Goal: Task Accomplishment & Management: Manage account settings

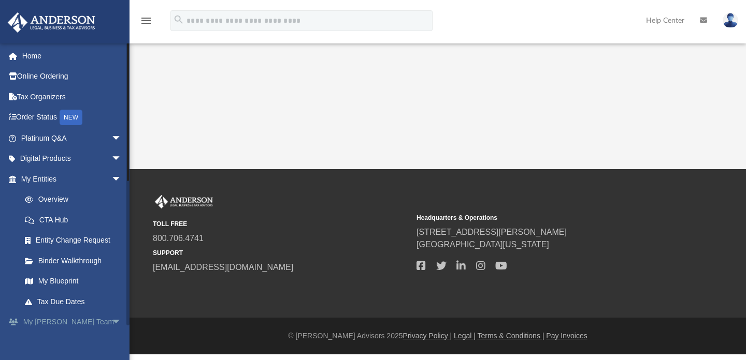
click at [57, 317] on link "My Anderson Team arrow_drop_down" at bounding box center [72, 322] width 130 height 21
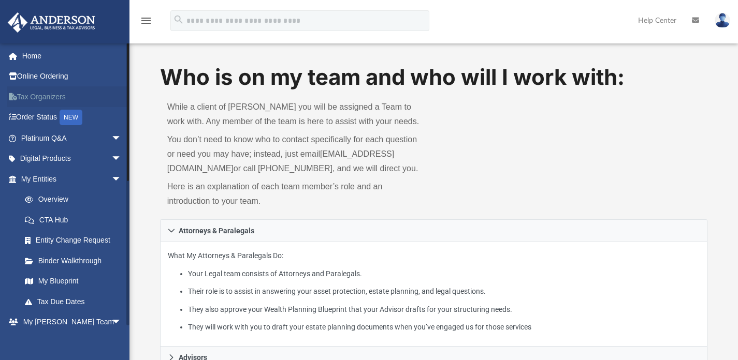
click at [60, 93] on link "Tax Organizers" at bounding box center [72, 96] width 130 height 21
click at [81, 319] on link "My Anderson Team arrow_drop_down" at bounding box center [72, 322] width 130 height 21
click at [724, 18] on img at bounding box center [723, 20] width 16 height 15
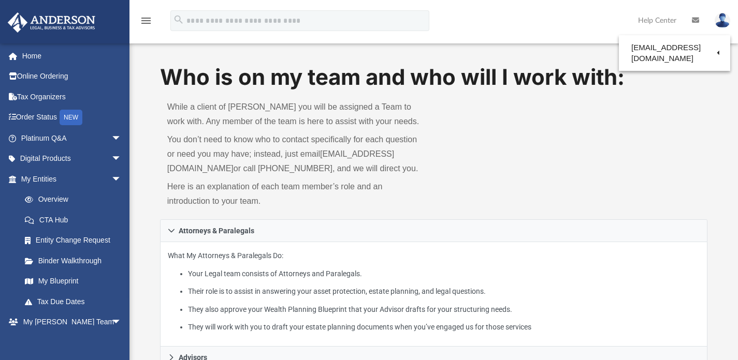
click at [724, 18] on img at bounding box center [723, 20] width 16 height 15
click at [698, 17] on icon at bounding box center [695, 20] width 7 height 7
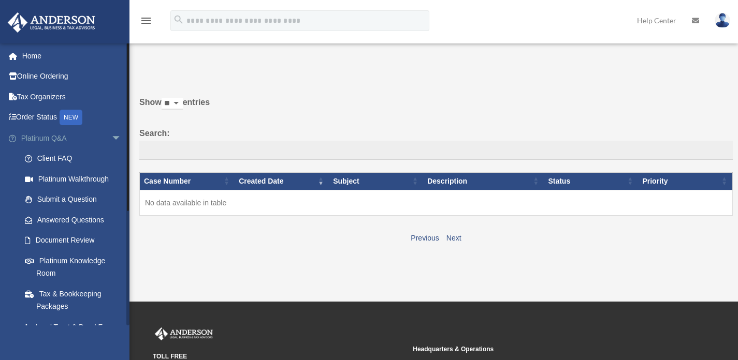
click at [111, 139] on span "arrow_drop_down" at bounding box center [121, 138] width 21 height 21
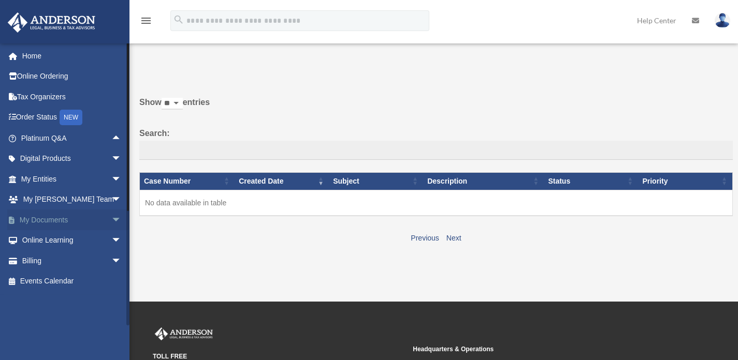
click at [67, 218] on link "My Documents arrow_drop_down" at bounding box center [72, 220] width 130 height 21
click at [111, 217] on span "arrow_drop_down" at bounding box center [121, 220] width 21 height 21
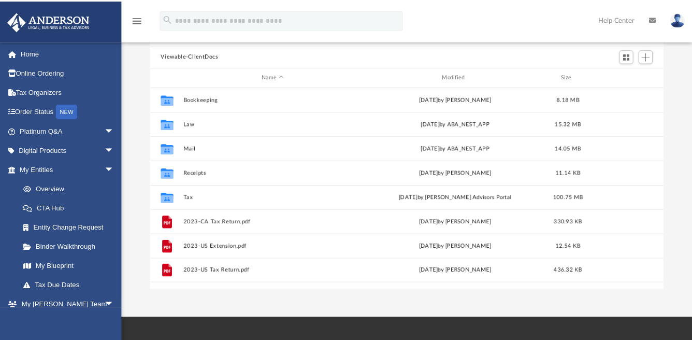
scroll to position [80, 0]
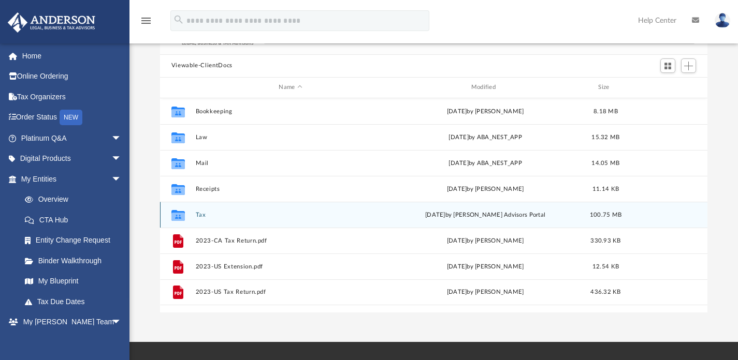
click at [268, 215] on button "Tax" at bounding box center [290, 214] width 190 height 7
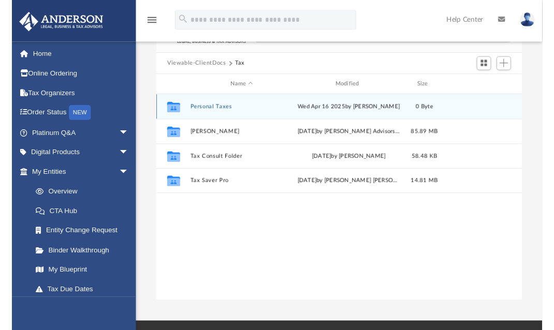
scroll to position [228, 374]
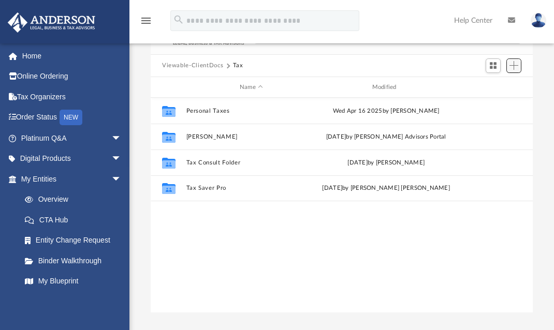
click at [510, 64] on span "Add" at bounding box center [514, 65] width 9 height 9
click at [498, 84] on li "Upload" at bounding box center [499, 86] width 33 height 11
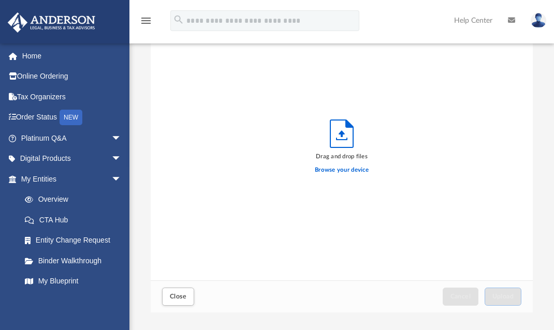
scroll to position [255, 374]
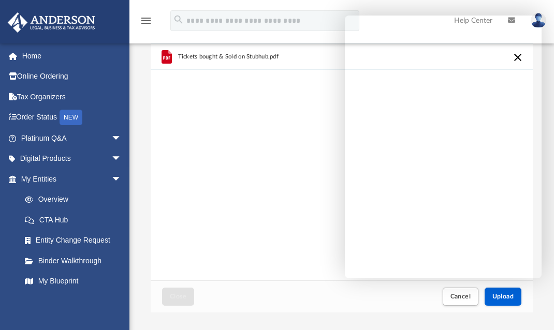
click at [221, 176] on div "2024 Schools first.pdf Tickets bought & Sold on Stubhub.pdf" at bounding box center [342, 149] width 382 height 263
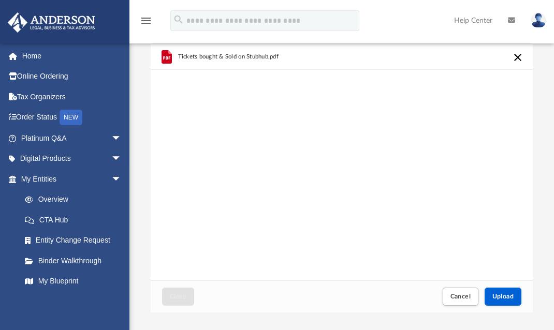
click at [279, 159] on div "2024 Schools first.pdf Tickets bought & Sold on Stubhub.pdf" at bounding box center [342, 149] width 382 height 263
click at [326, 120] on div "2024 Schools first.pdf Tickets bought & Sold on Stubhub.pdf" at bounding box center [342, 149] width 382 height 263
click at [515, 61] on button "Cancel this upload" at bounding box center [518, 57] width 12 height 12
click at [411, 129] on div "2024 Schools first.pdf" at bounding box center [342, 149] width 382 height 263
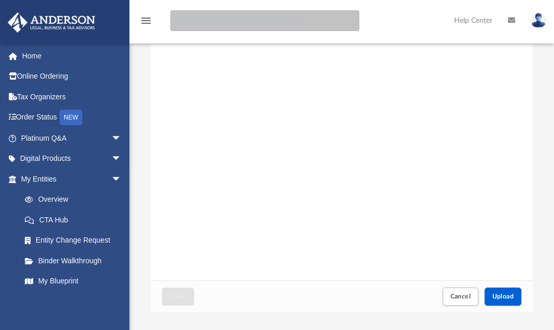
click at [204, 23] on input "search" at bounding box center [264, 20] width 189 height 21
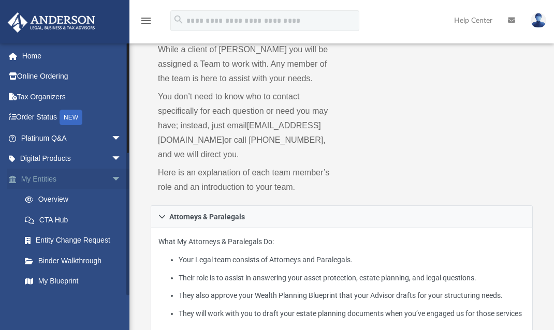
click at [54, 182] on link "My Entities arrow_drop_down" at bounding box center [72, 179] width 130 height 21
click at [111, 175] on span "arrow_drop_down" at bounding box center [121, 179] width 21 height 21
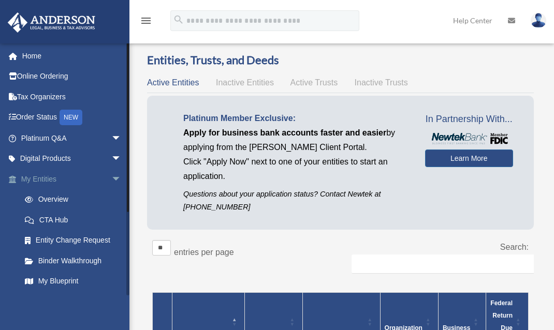
click at [111, 175] on span "arrow_drop_down" at bounding box center [121, 179] width 21 height 21
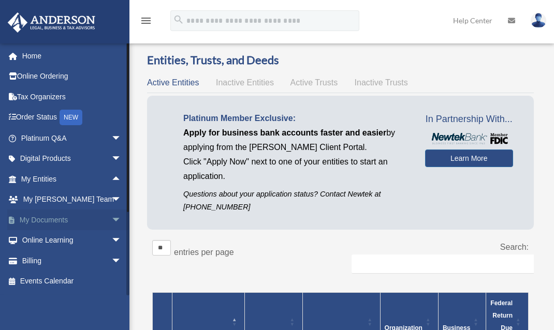
click at [47, 220] on link "My Documents arrow_drop_down" at bounding box center [72, 220] width 130 height 21
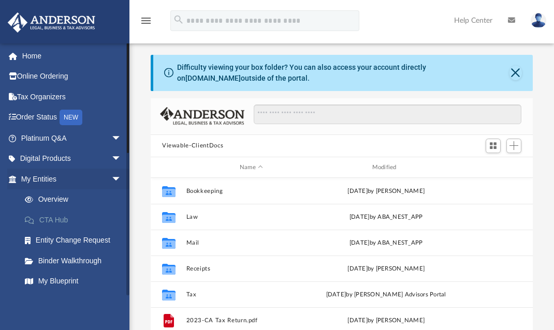
scroll to position [8, 8]
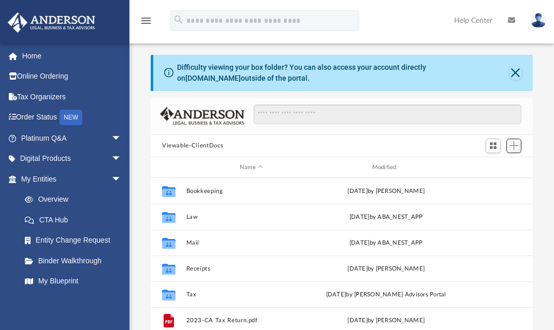
click at [517, 147] on span "Add" at bounding box center [514, 145] width 9 height 9
click at [497, 166] on li "Upload" at bounding box center [499, 166] width 33 height 11
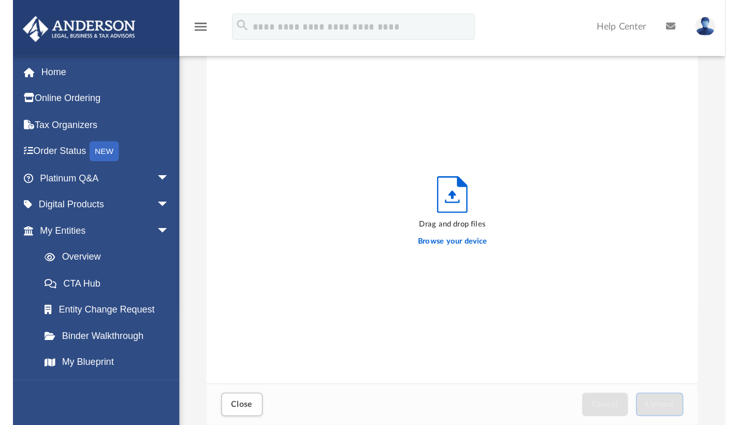
scroll to position [255, 374]
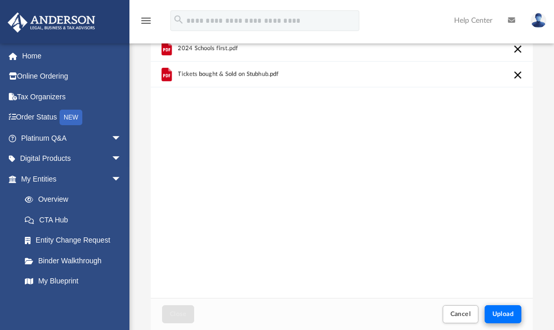
click at [493, 322] on button "Upload" at bounding box center [503, 315] width 37 height 18
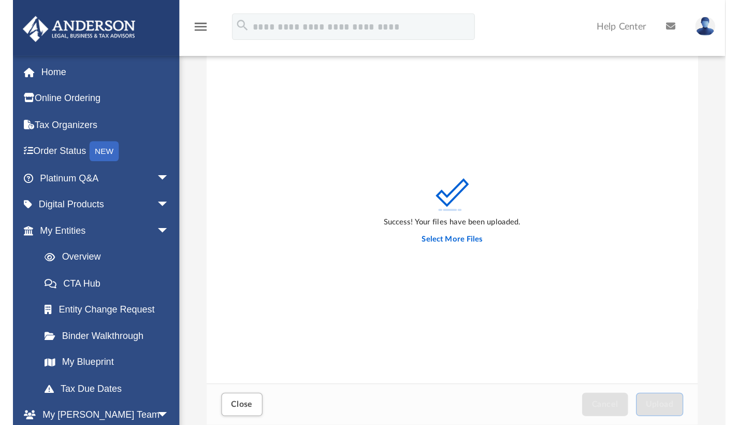
scroll to position [255, 540]
